Goal: Task Accomplishment & Management: Complete application form

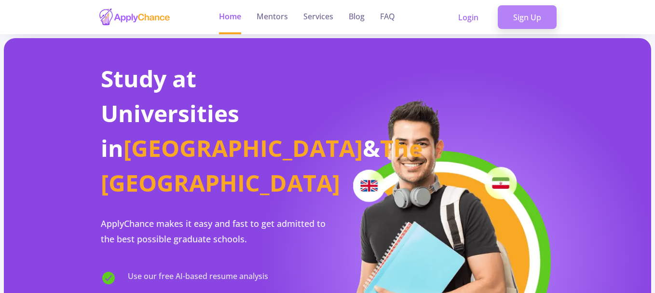
click at [528, 14] on link "Sign Up" at bounding box center [527, 17] width 59 height 24
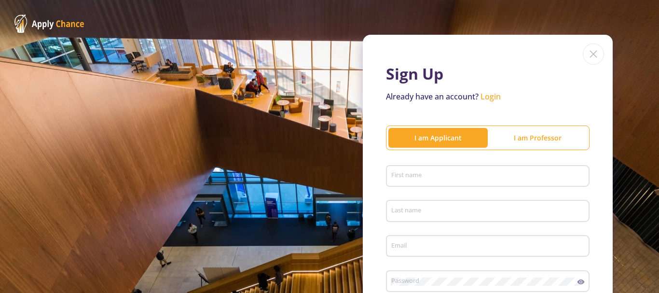
click at [588, 58] on img at bounding box center [593, 53] width 21 height 21
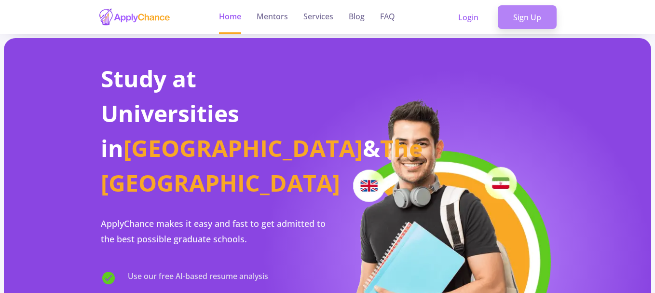
click at [532, 21] on link "Sign Up" at bounding box center [527, 17] width 59 height 24
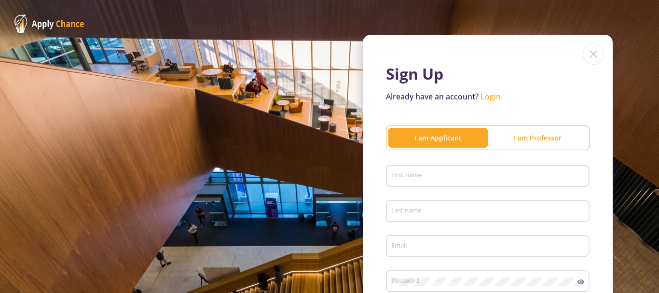
click at [554, 141] on div "I am Professor" at bounding box center [537, 138] width 99 height 10
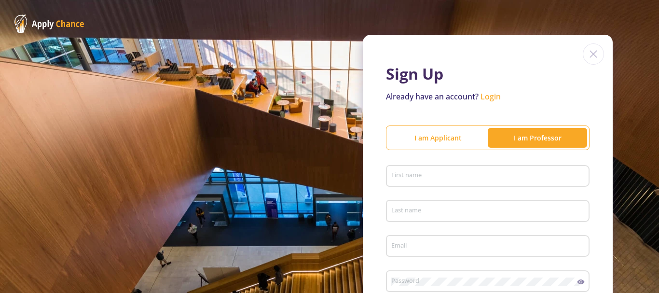
click at [430, 133] on div "I am Applicant" at bounding box center [437, 138] width 99 height 10
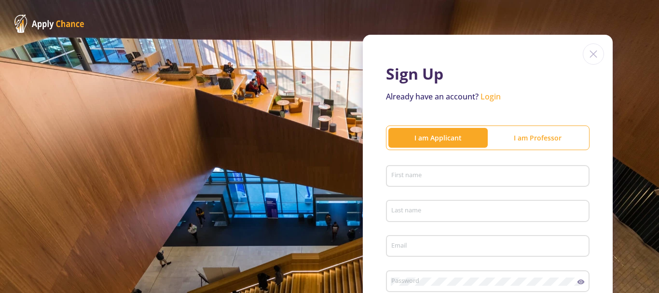
click at [429, 179] on input "First name" at bounding box center [489, 176] width 197 height 9
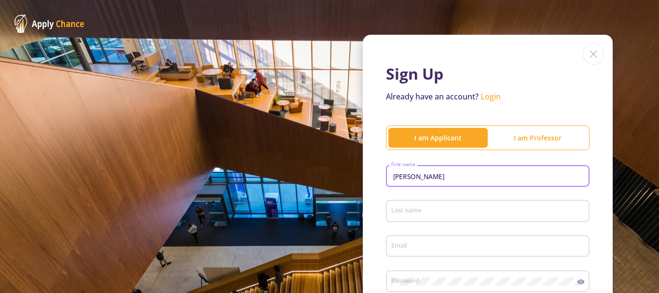
type input "[PERSON_NAME]"
click at [427, 209] on input "Last name" at bounding box center [489, 211] width 197 height 9
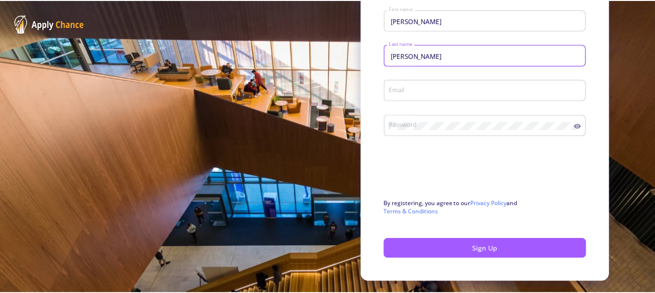
scroll to position [156, 0]
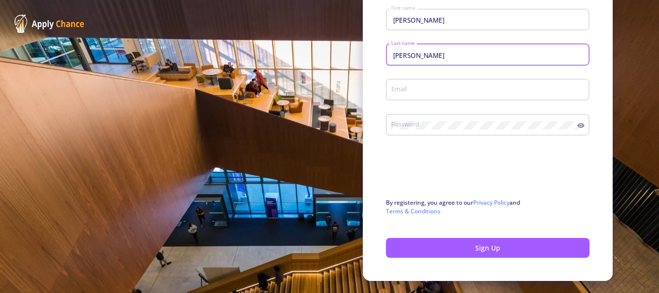
type input "[PERSON_NAME]"
click at [410, 91] on input "Email" at bounding box center [489, 90] width 197 height 9
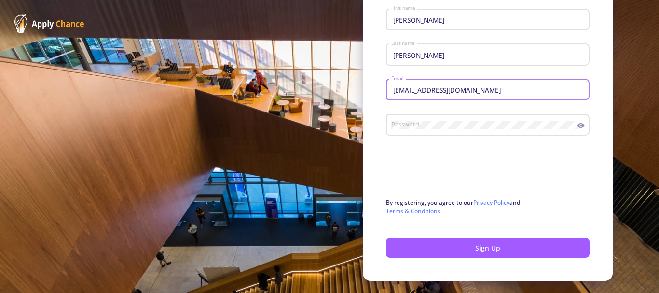
type input "[EMAIL_ADDRESS][DOMAIN_NAME]"
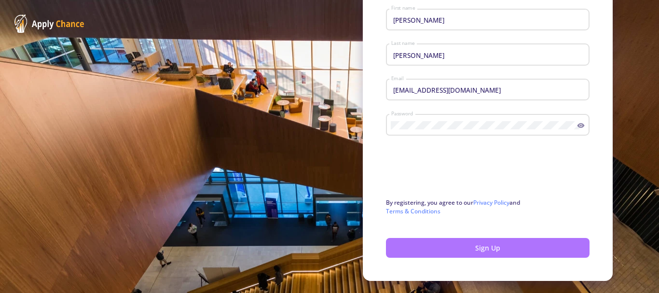
click at [472, 251] on button "Sign Up" at bounding box center [488, 248] width 204 height 20
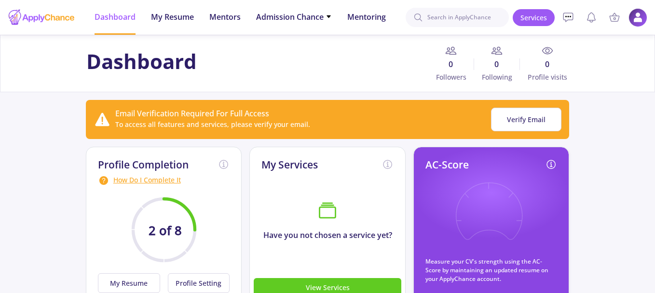
click at [639, 21] on img at bounding box center [638, 17] width 19 height 19
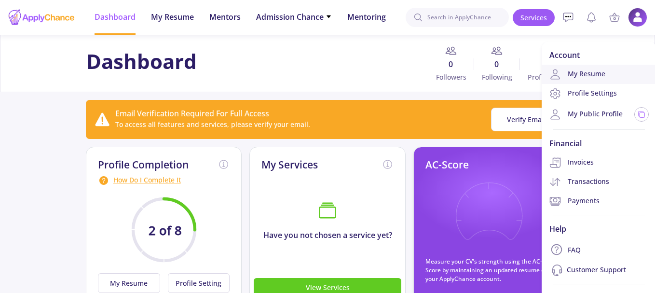
click at [601, 73] on link "My Resume" at bounding box center [599, 74] width 115 height 19
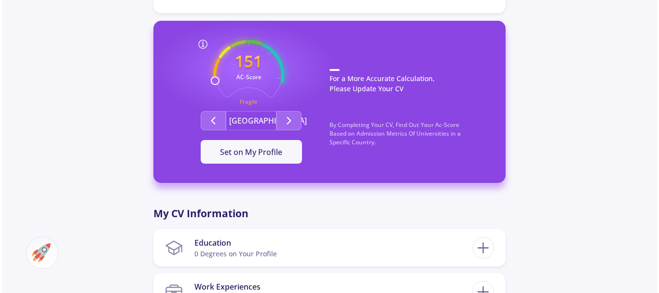
scroll to position [266, 0]
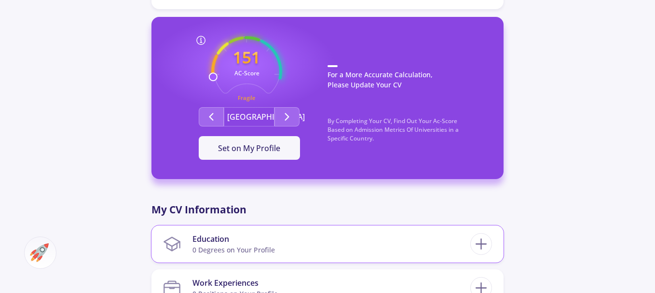
click at [247, 245] on div "0 Degrees on Your Profile" at bounding box center [234, 250] width 83 height 10
click at [485, 244] on line at bounding box center [481, 244] width 10 height 0
checkbox input "false"
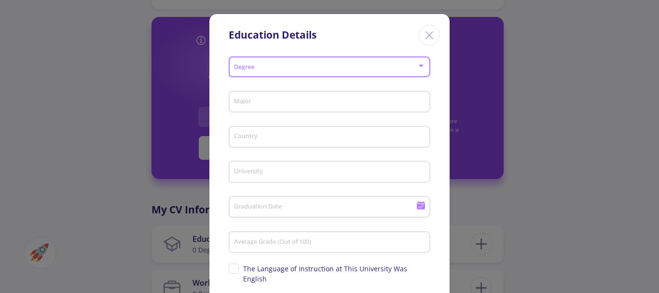
click at [421, 69] on div at bounding box center [330, 67] width 193 height 7
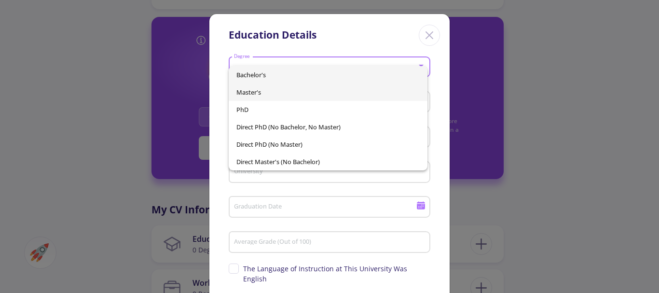
click at [255, 91] on span "Master's" at bounding box center [328, 91] width 184 height 17
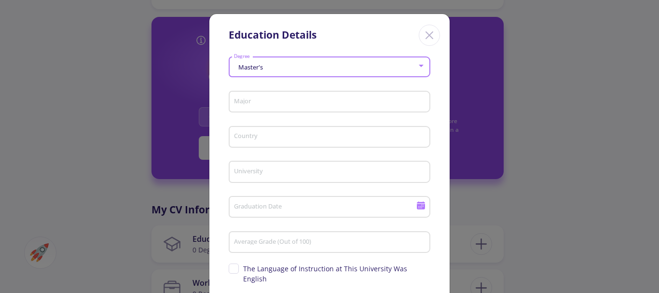
click at [329, 103] on input "Major" at bounding box center [331, 102] width 195 height 9
click at [292, 99] on input "Major" at bounding box center [331, 102] width 195 height 9
click at [417, 65] on div at bounding box center [421, 66] width 9 height 8
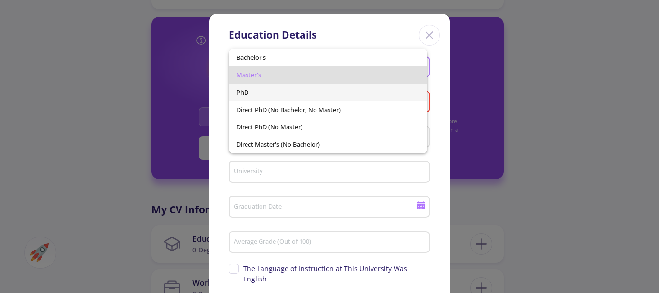
click at [251, 96] on span "PhD" at bounding box center [328, 91] width 184 height 17
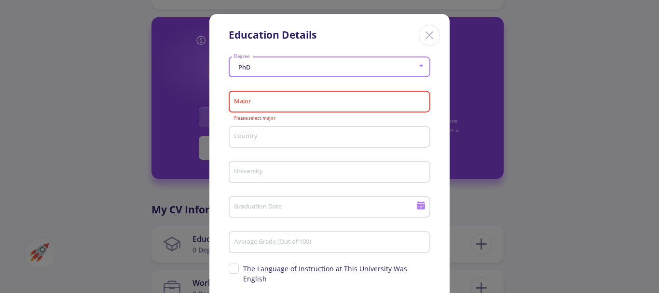
click at [278, 100] on input "Major" at bounding box center [331, 102] width 195 height 9
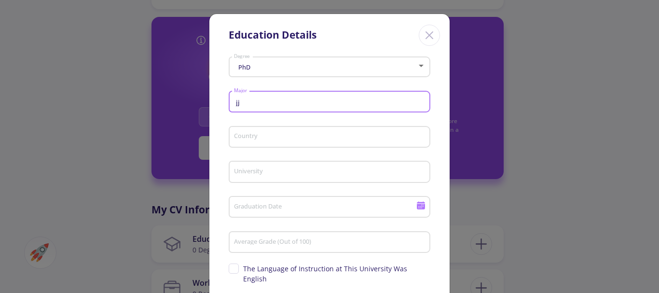
type input "j"
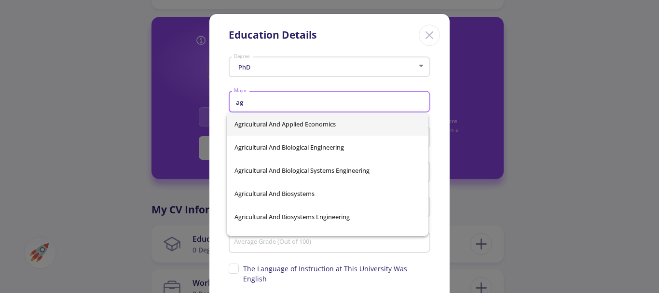
type input "a"
type input "bi"
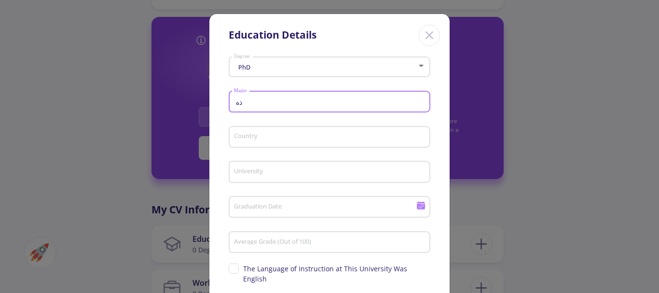
type input "ذ"
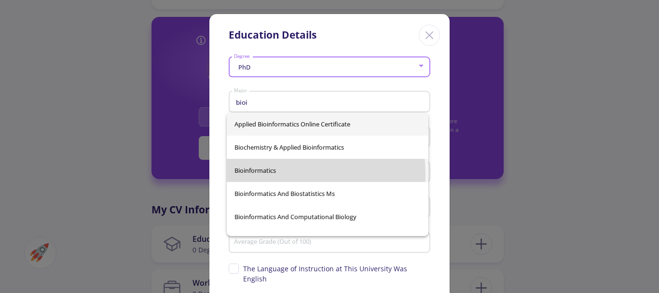
click at [262, 176] on span "Bioinformatics" at bounding box center [328, 170] width 186 height 23
type input "Bioinformatics"
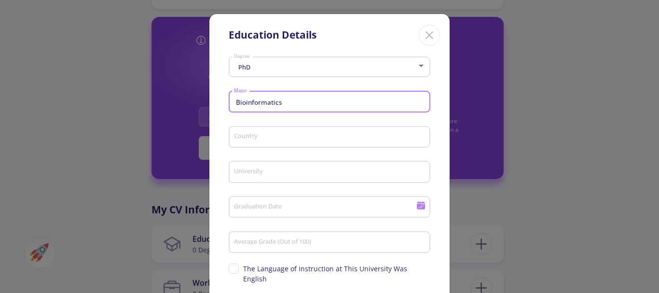
click at [263, 135] on input "Country" at bounding box center [331, 137] width 195 height 9
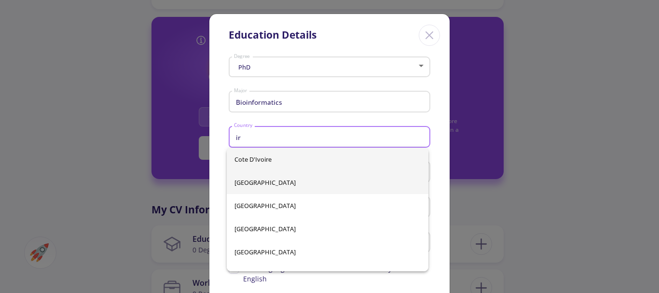
click at [247, 179] on span "[GEOGRAPHIC_DATA]" at bounding box center [328, 182] width 186 height 23
type input "[GEOGRAPHIC_DATA]"
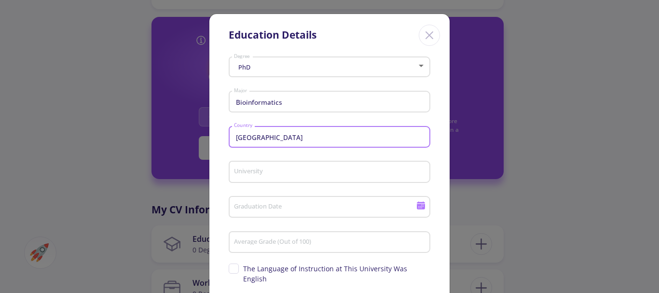
click at [277, 174] on input "University" at bounding box center [331, 172] width 195 height 9
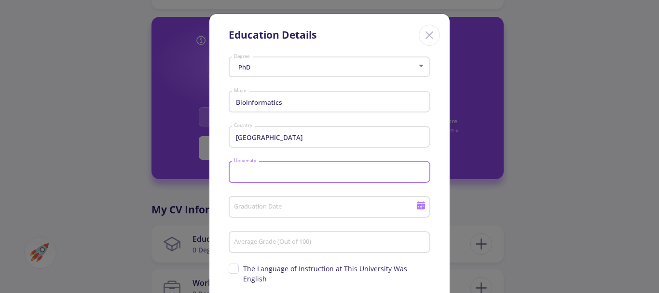
type input "t"
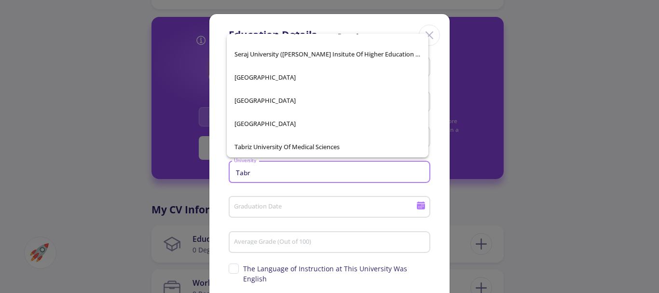
scroll to position [108, 0]
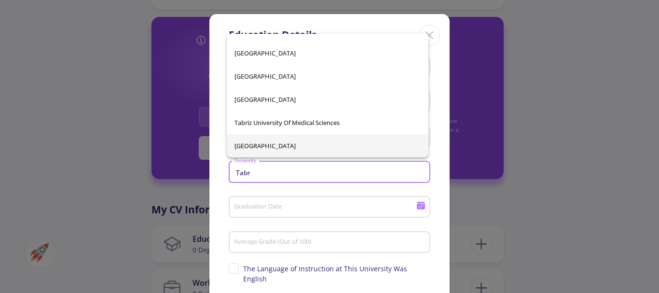
click at [252, 147] on span "[GEOGRAPHIC_DATA]" at bounding box center [328, 145] width 186 height 23
type input "[GEOGRAPHIC_DATA]"
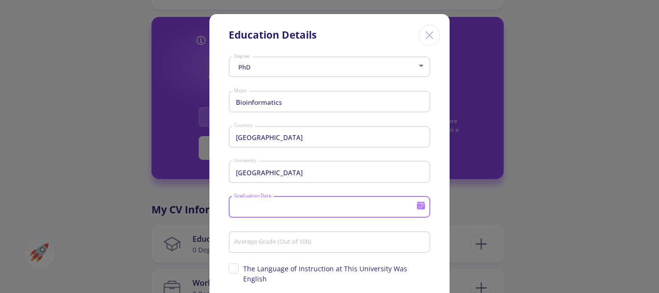
click at [273, 208] on input "Graduation Date" at bounding box center [327, 207] width 186 height 9
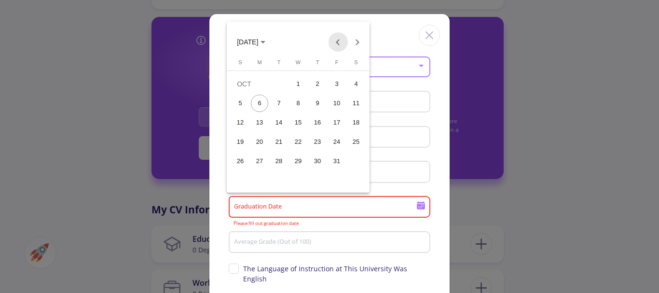
click at [339, 43] on button "Previous month" at bounding box center [338, 41] width 19 height 19
click at [265, 43] on icon "Choose month and year" at bounding box center [263, 42] width 5 height 2
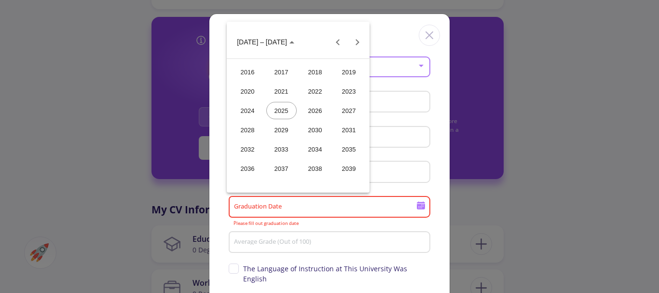
click at [249, 113] on div "2024" at bounding box center [248, 110] width 30 height 17
click at [307, 109] on div "[DATE]" at bounding box center [315, 110] width 30 height 17
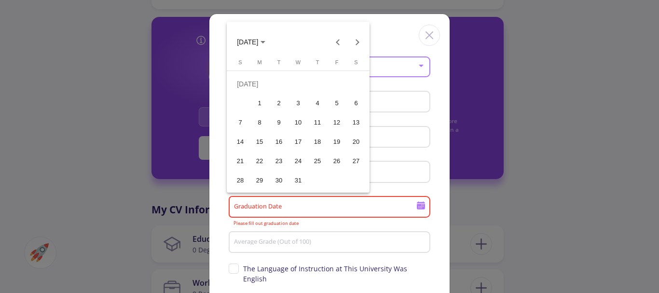
click at [299, 140] on div "17" at bounding box center [298, 141] width 17 height 17
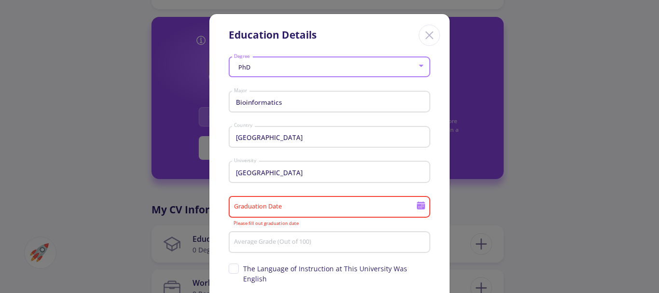
type input "[DATE]"
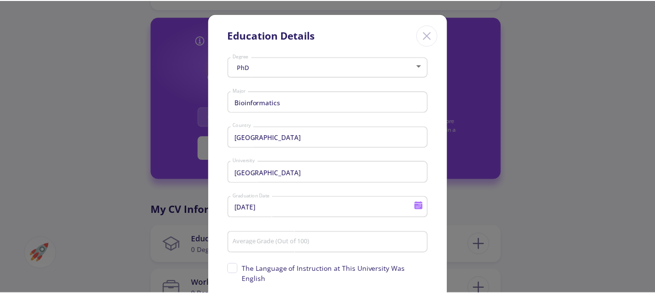
scroll to position [38, 0]
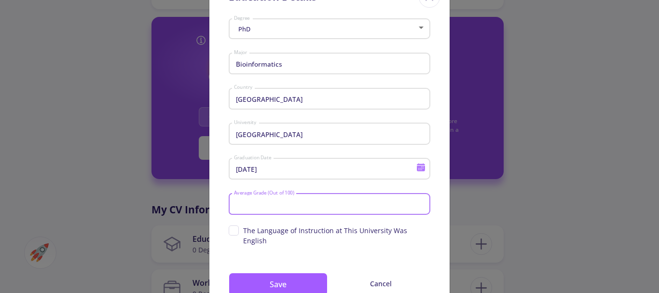
click at [266, 203] on input "Average Grade (Out of 100)" at bounding box center [331, 204] width 195 height 9
type input "56"
click at [235, 233] on span "The Language of Instruction at This University Was English" at bounding box center [330, 235] width 202 height 20
click at [235, 232] on input "The Language of Instruction at This University Was English" at bounding box center [232, 228] width 6 height 6
checkbox input "true"
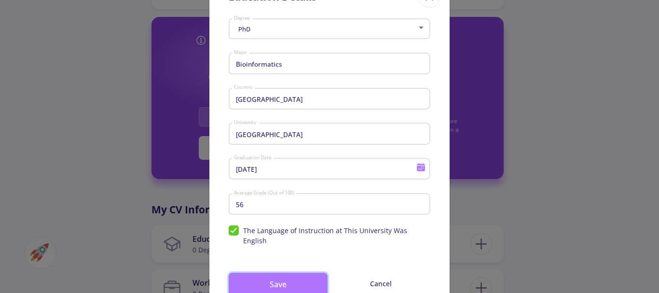
click at [277, 276] on button "Save" at bounding box center [278, 284] width 99 height 23
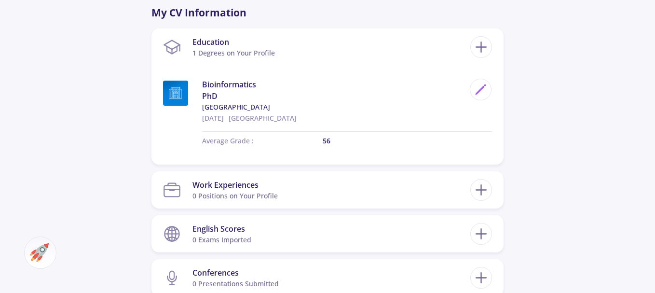
scroll to position [478, 0]
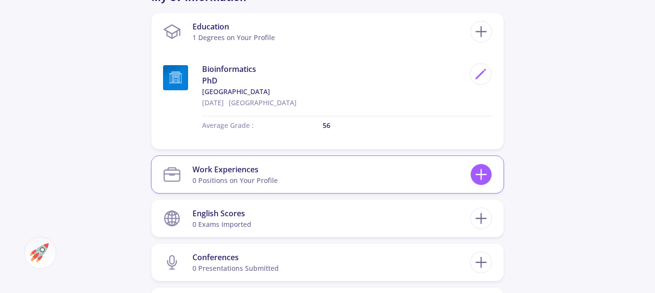
click at [486, 166] on icon at bounding box center [481, 175] width 18 height 18
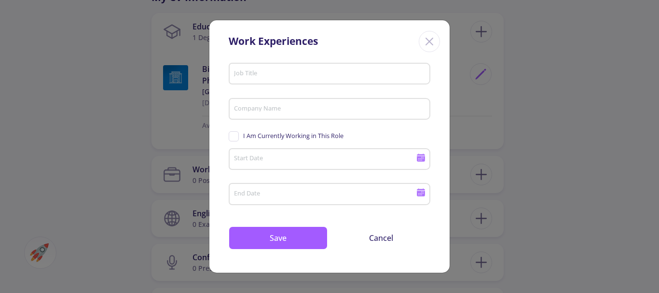
click at [436, 43] on icon "Close" at bounding box center [429, 41] width 15 height 15
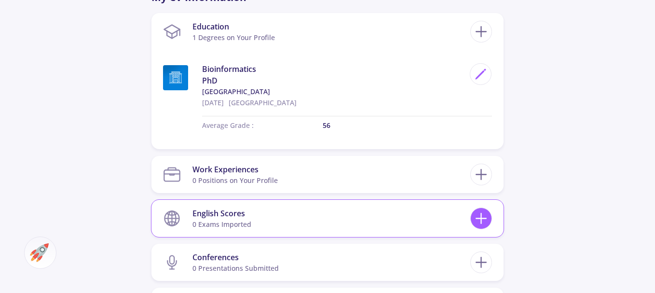
click at [478, 209] on icon at bounding box center [481, 218] width 18 height 18
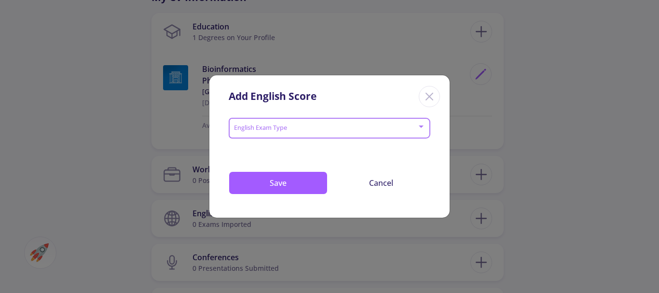
click at [420, 127] on div at bounding box center [421, 126] width 5 height 2
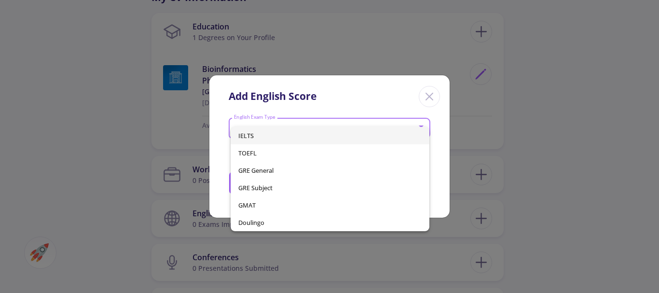
click at [250, 133] on span "IELTS" at bounding box center [330, 135] width 184 height 17
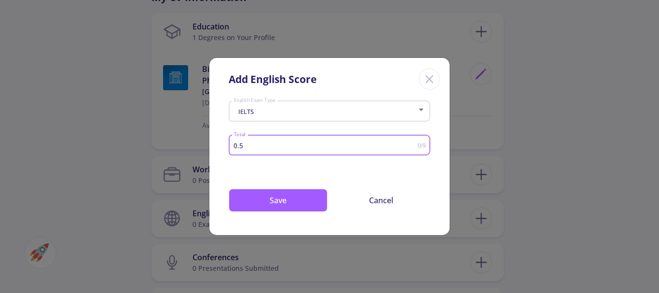
click at [415, 143] on input "0.5" at bounding box center [326, 145] width 184 height 7
click at [415, 143] on input "1" at bounding box center [326, 145] width 184 height 7
click at [415, 143] on input "1.5" at bounding box center [326, 145] width 184 height 7
click at [415, 143] on input "2" at bounding box center [326, 145] width 184 height 7
click at [415, 143] on input "2.5" at bounding box center [326, 145] width 184 height 7
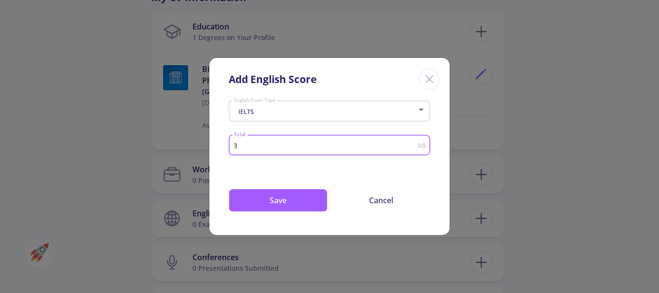
click at [415, 143] on input "3" at bounding box center [326, 145] width 184 height 7
click at [415, 143] on input "3.5" at bounding box center [326, 145] width 184 height 7
click at [415, 143] on input "4" at bounding box center [326, 145] width 184 height 7
click at [415, 143] on input "4.5" at bounding box center [326, 145] width 184 height 7
click at [415, 143] on input "5" at bounding box center [326, 145] width 184 height 7
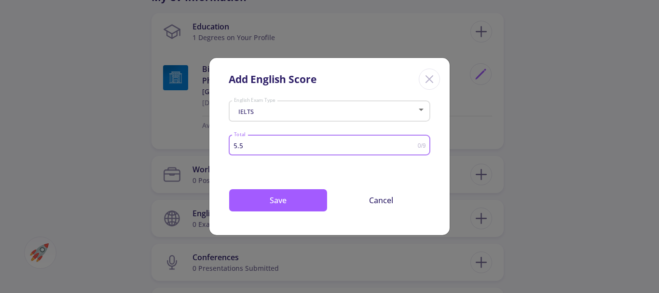
click at [415, 143] on input "5.5" at bounding box center [326, 145] width 184 height 7
click at [415, 143] on input "6" at bounding box center [326, 145] width 184 height 7
click at [415, 143] on input "6.5" at bounding box center [326, 145] width 184 height 7
type input "7"
click at [415, 143] on input "7" at bounding box center [326, 145] width 184 height 7
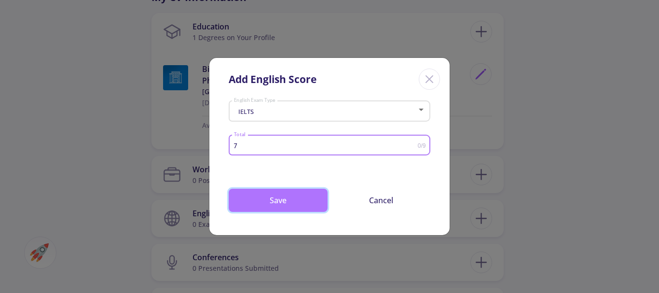
click at [293, 197] on button "Save" at bounding box center [278, 200] width 99 height 23
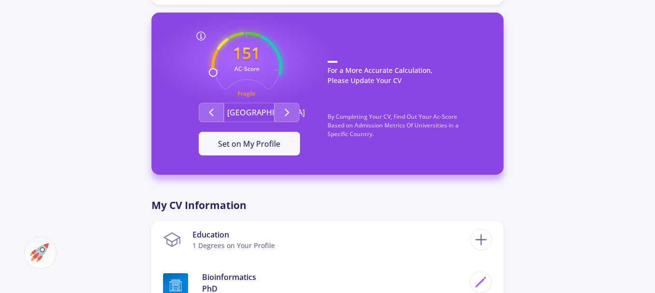
scroll to position [253, 0]
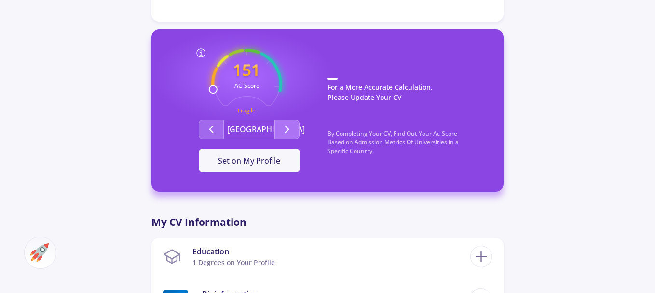
click at [284, 124] on icon "Second group" at bounding box center [287, 130] width 12 height 12
click at [288, 126] on polyline "Second group" at bounding box center [287, 129] width 3 height 7
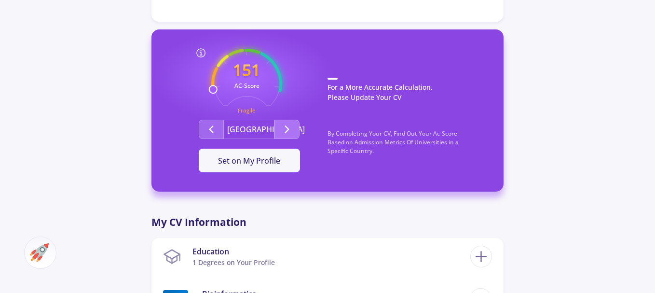
click at [288, 126] on polyline "Second group" at bounding box center [287, 129] width 3 height 7
click at [258, 155] on span "Set on My Profile" at bounding box center [249, 160] width 62 height 11
click at [256, 155] on div "It Is Now Set" at bounding box center [249, 161] width 70 height 12
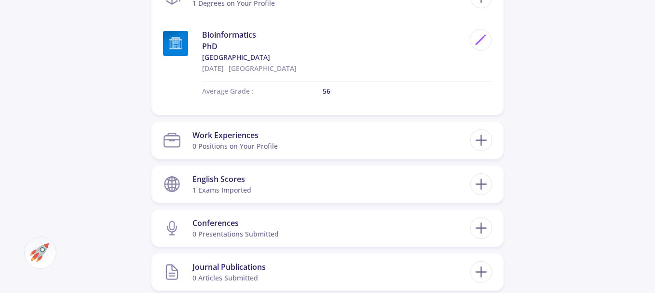
scroll to position [554, 0]
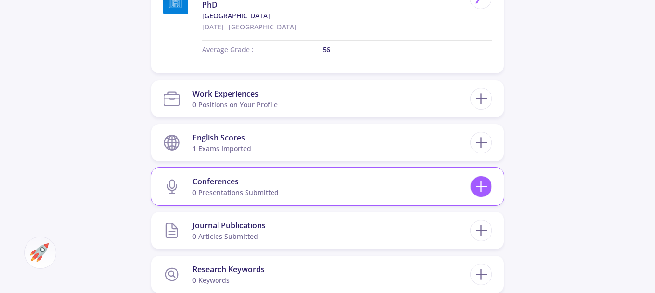
click at [482, 181] on line at bounding box center [482, 186] width 0 height 10
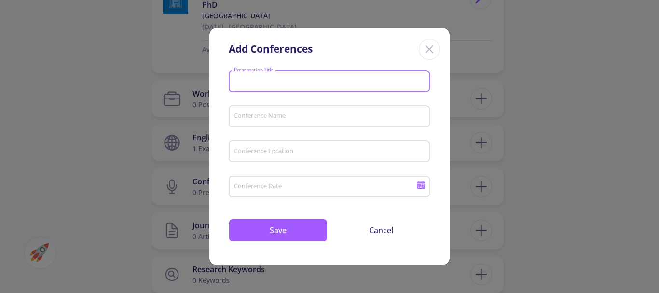
click at [295, 81] on input "Presentation Title" at bounding box center [331, 82] width 195 height 9
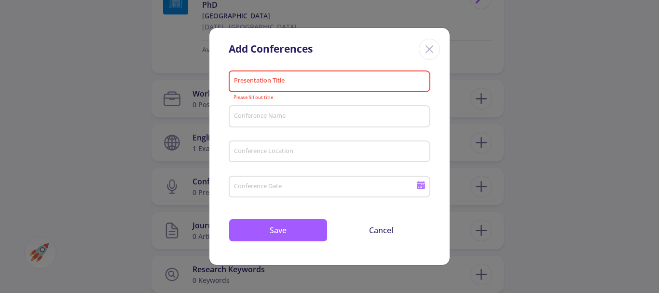
click at [264, 110] on div "Conference Name" at bounding box center [330, 114] width 193 height 25
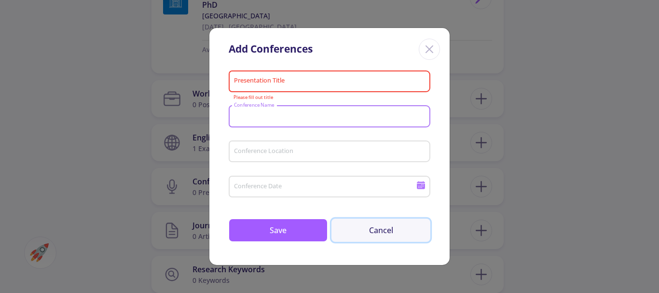
click at [389, 227] on button "Cancel" at bounding box center [381, 230] width 99 height 23
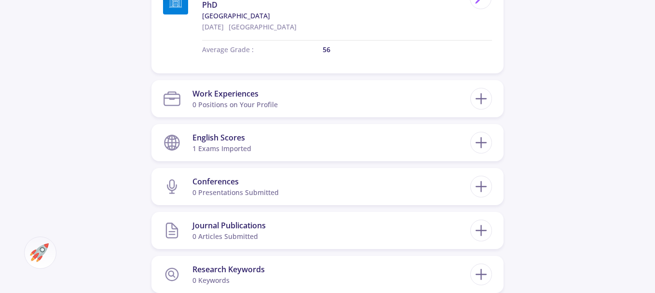
drag, startPoint x: 655, startPoint y: 151, endPoint x: 659, endPoint y: 174, distance: 23.5
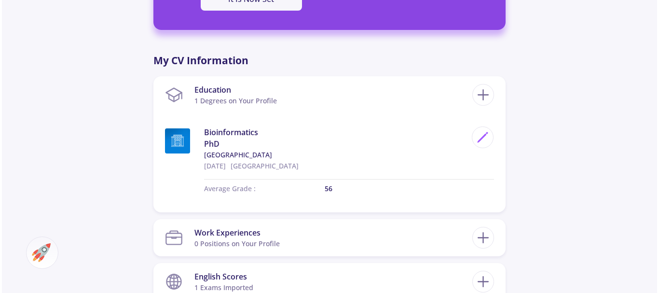
scroll to position [370, 0]
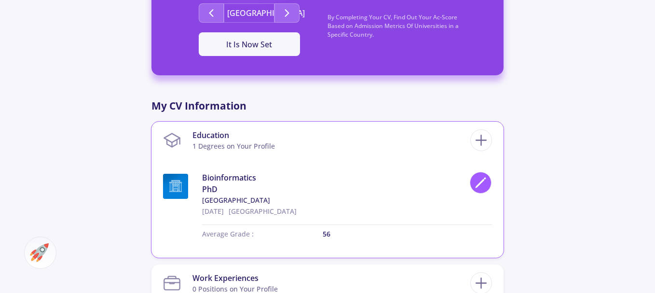
click at [485, 176] on icon at bounding box center [480, 182] width 13 height 13
type input "[DATE]"
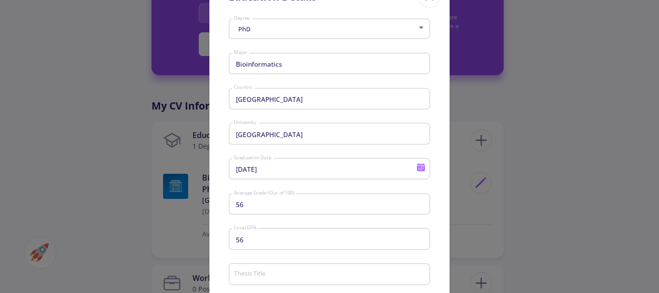
scroll to position [0, 0]
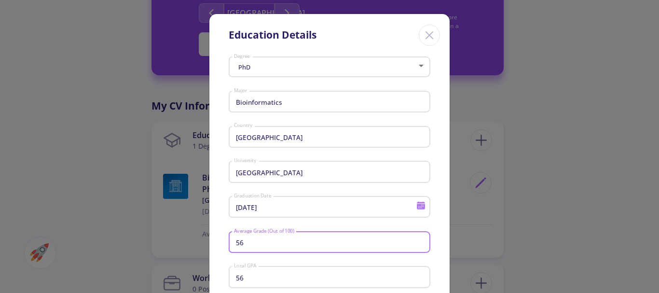
drag, startPoint x: 243, startPoint y: 243, endPoint x: 224, endPoint y: 240, distance: 19.0
click at [224, 240] on div "PhD Degree Bioinformatics Major Iran Country [GEOGRAPHIC_DATA] [DATE] Graduatio…" at bounding box center [329, 272] width 240 height 438
type input "99"
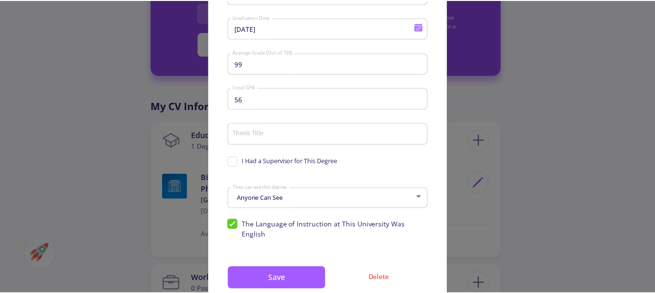
scroll to position [173, 0]
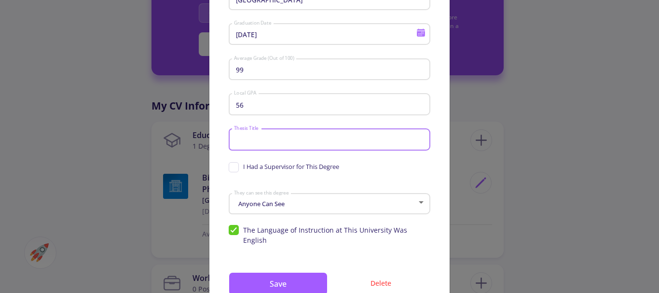
click at [257, 140] on input "Thesis Title" at bounding box center [331, 140] width 195 height 9
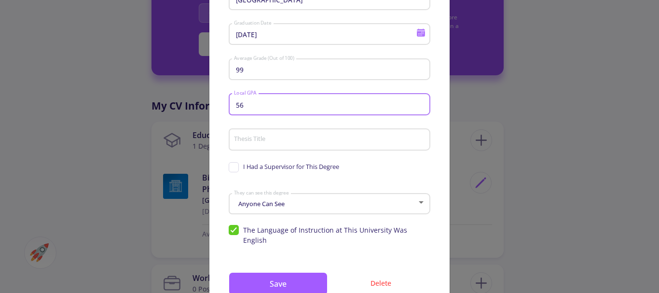
drag, startPoint x: 246, startPoint y: 106, endPoint x: 231, endPoint y: 105, distance: 14.5
click at [234, 105] on input "56" at bounding box center [331, 104] width 195 height 9
type input "80"
click at [296, 274] on button "Save" at bounding box center [278, 283] width 99 height 23
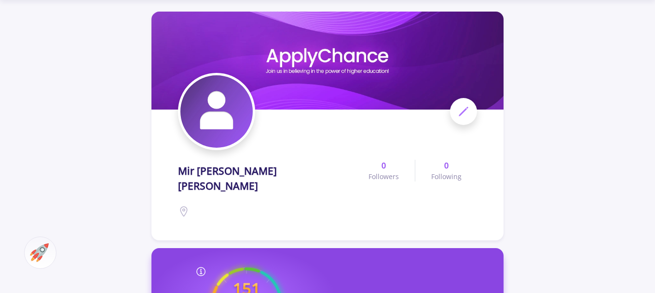
scroll to position [0, 0]
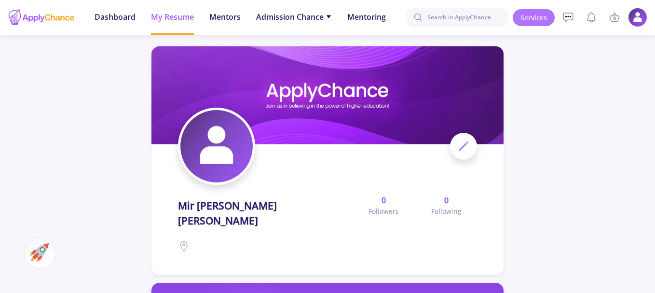
click at [542, 19] on link "Services" at bounding box center [534, 17] width 42 height 17
